Goal: Transaction & Acquisition: Download file/media

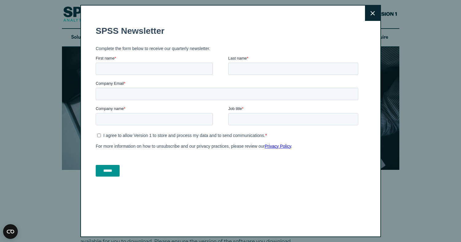
click at [376, 16] on button "Close" at bounding box center [372, 13] width 15 height 15
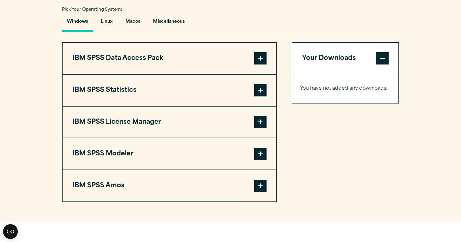
scroll to position [456, 0]
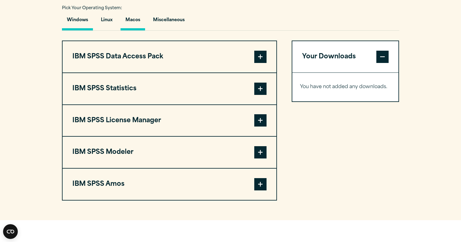
click at [134, 22] on button "Macos" at bounding box center [133, 21] width 25 height 17
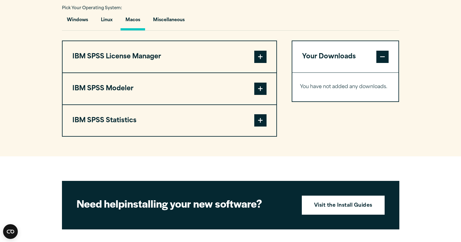
click at [260, 59] on span at bounding box center [260, 57] width 12 height 12
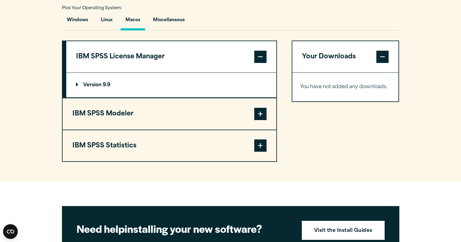
click at [260, 59] on span at bounding box center [260, 57] width 12 height 12
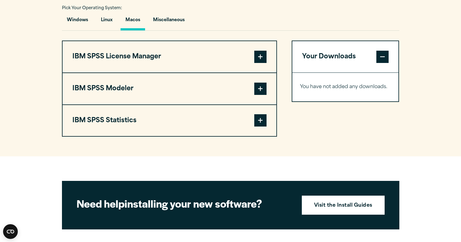
click at [260, 86] on span at bounding box center [260, 89] width 12 height 12
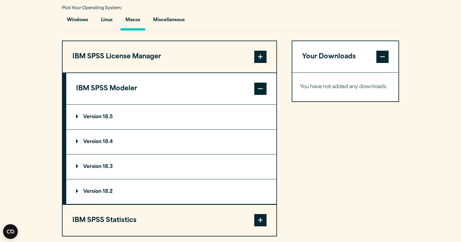
click at [260, 86] on span at bounding box center [260, 89] width 12 height 12
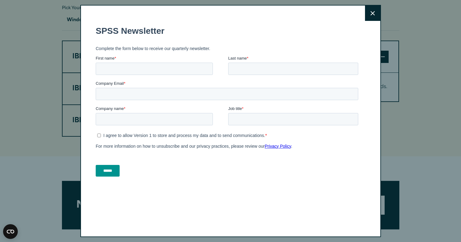
click at [375, 15] on button "Close" at bounding box center [372, 13] width 15 height 15
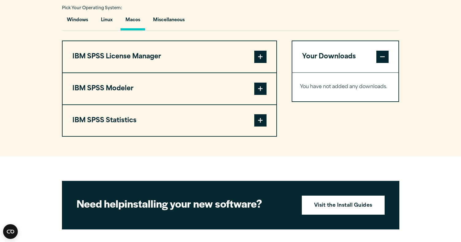
click at [262, 120] on span at bounding box center [260, 120] width 12 height 12
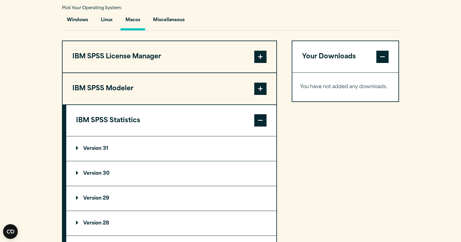
click at [103, 150] on p "Version 31" at bounding box center [92, 148] width 32 height 5
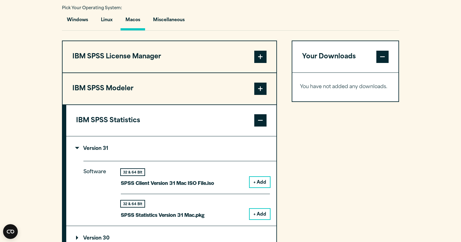
click at [264, 211] on button "+ Add" at bounding box center [260, 214] width 20 height 10
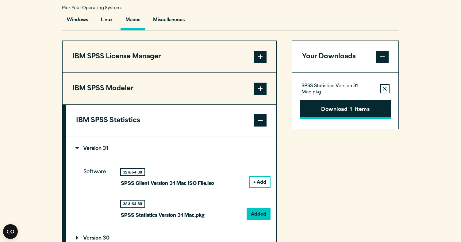
click at [333, 109] on button "Download 1 Items" at bounding box center [345, 109] width 91 height 19
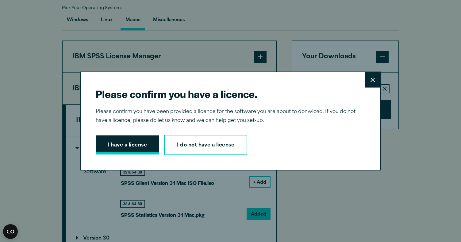
click at [142, 143] on button "I have a license" at bounding box center [128, 144] width 64 height 19
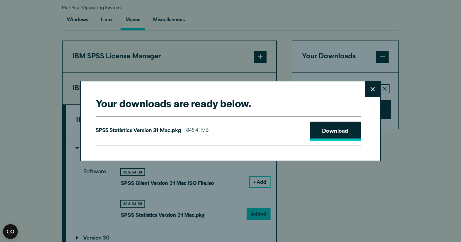
click at [347, 135] on link "Download" at bounding box center [335, 130] width 51 height 19
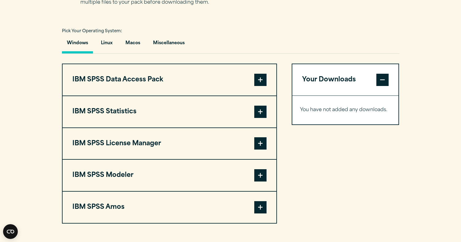
scroll to position [433, 0]
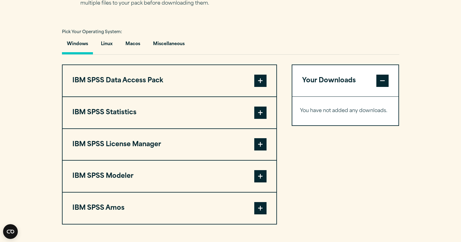
click at [265, 82] on span at bounding box center [260, 81] width 12 height 12
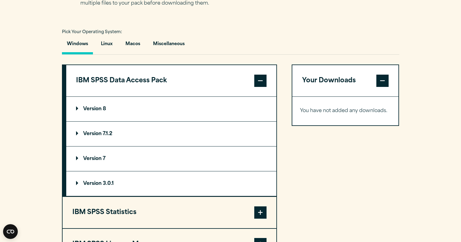
click at [265, 82] on span at bounding box center [260, 81] width 12 height 12
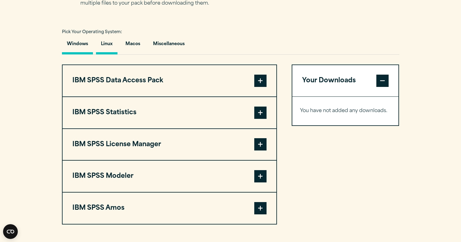
click at [108, 44] on button "Linux" at bounding box center [106, 45] width 21 height 17
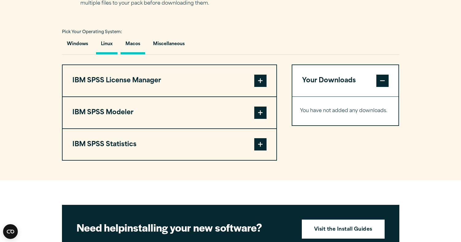
click at [137, 46] on button "Macos" at bounding box center [133, 45] width 25 height 17
click at [161, 45] on button "Miscellaneous" at bounding box center [168, 45] width 41 height 17
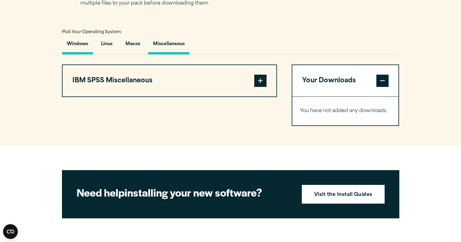
click at [70, 47] on button "Windows" at bounding box center [77, 45] width 31 height 17
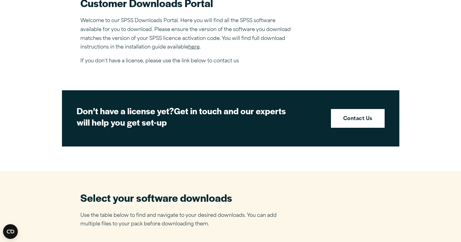
scroll to position [189, 0]
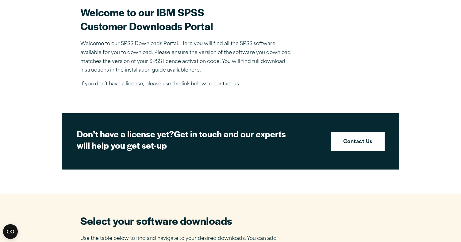
click at [194, 71] on link "here" at bounding box center [193, 70] width 11 height 5
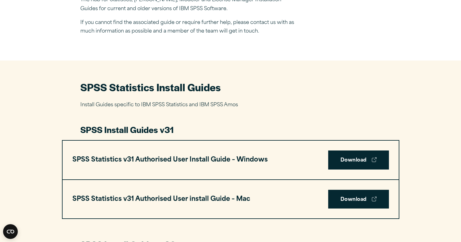
scroll to position [221, 0]
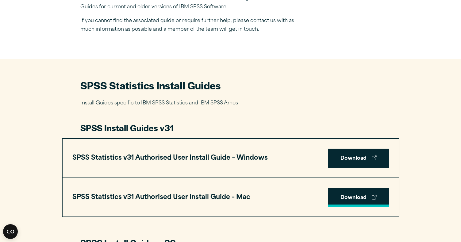
click at [354, 196] on link "Download" at bounding box center [358, 197] width 61 height 19
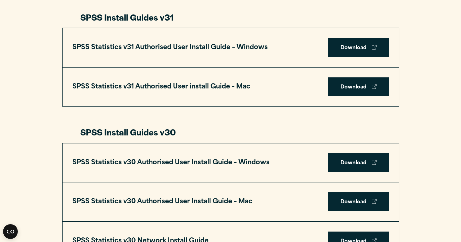
scroll to position [329, 0]
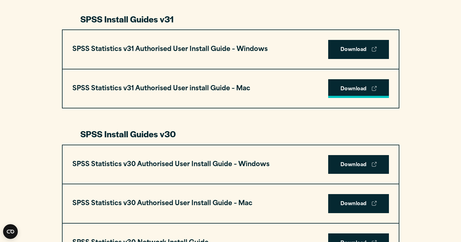
click at [365, 88] on link "Download" at bounding box center [358, 88] width 61 height 19
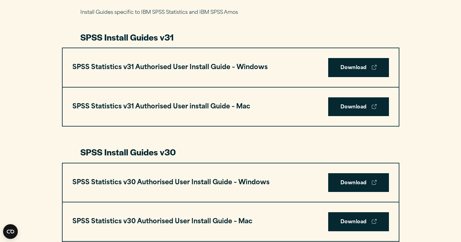
scroll to position [307, 0]
